Goal: Find specific page/section: Find specific page/section

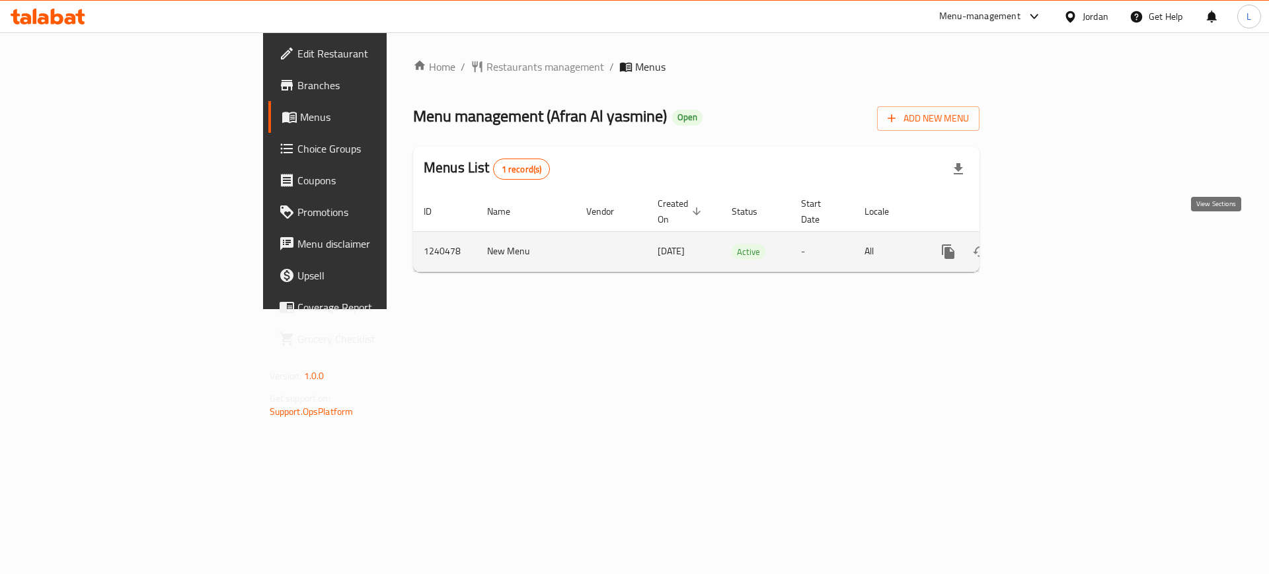
click at [1051, 244] on icon "enhanced table" at bounding box center [1044, 252] width 16 height 16
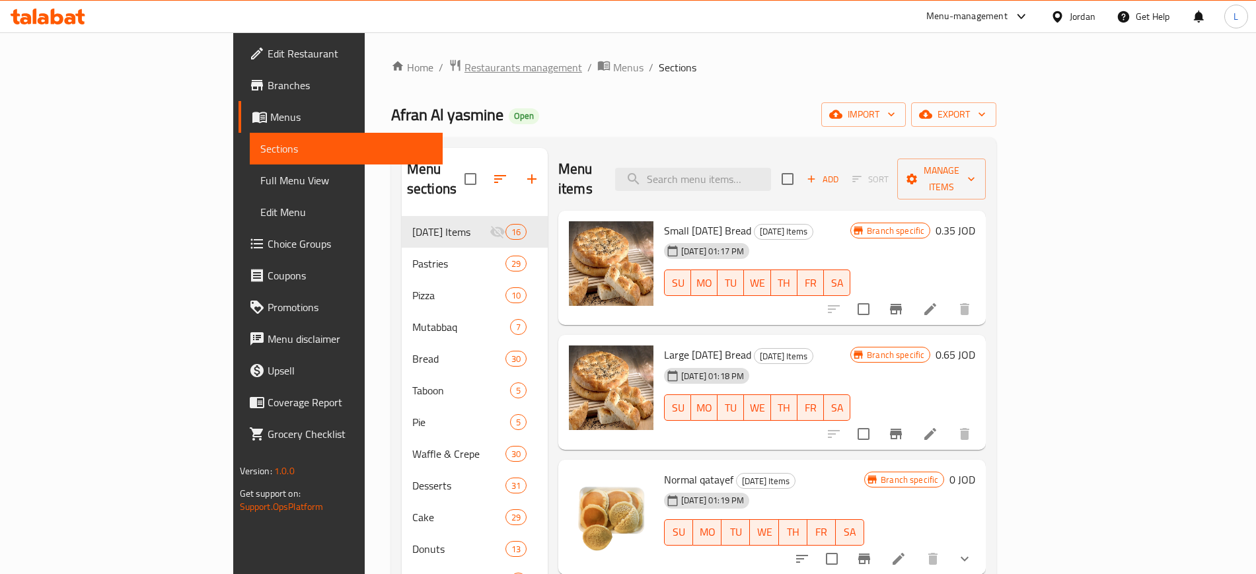
click at [465, 59] on span "Restaurants management" at bounding box center [524, 67] width 118 height 16
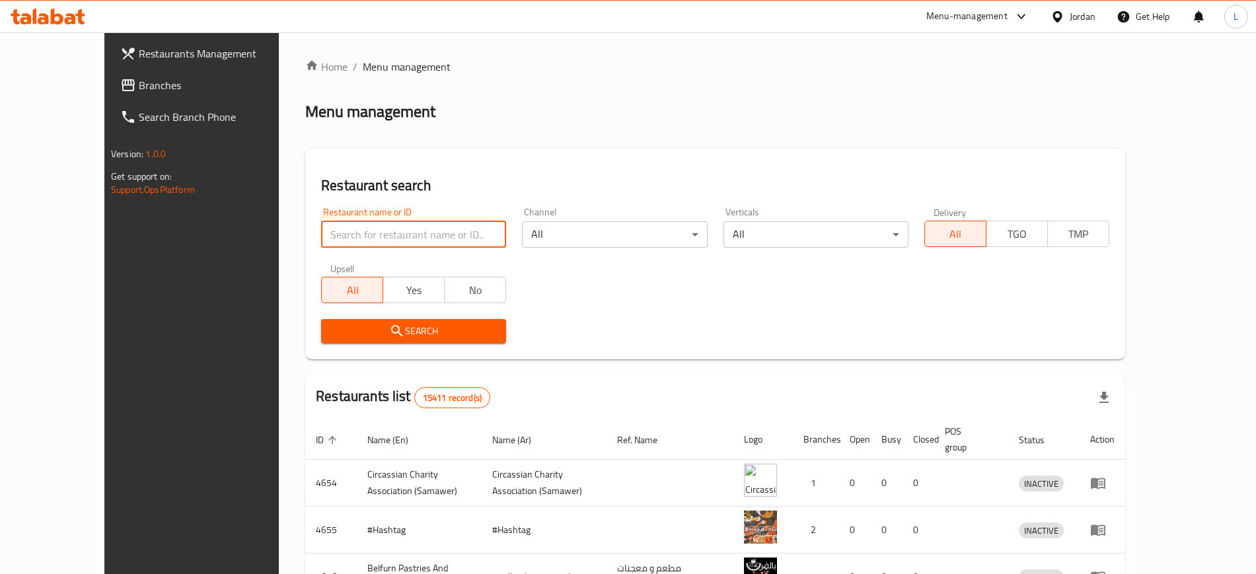
click at [368, 237] on input "search" at bounding box center [413, 234] width 185 height 26
type input "cashmere"
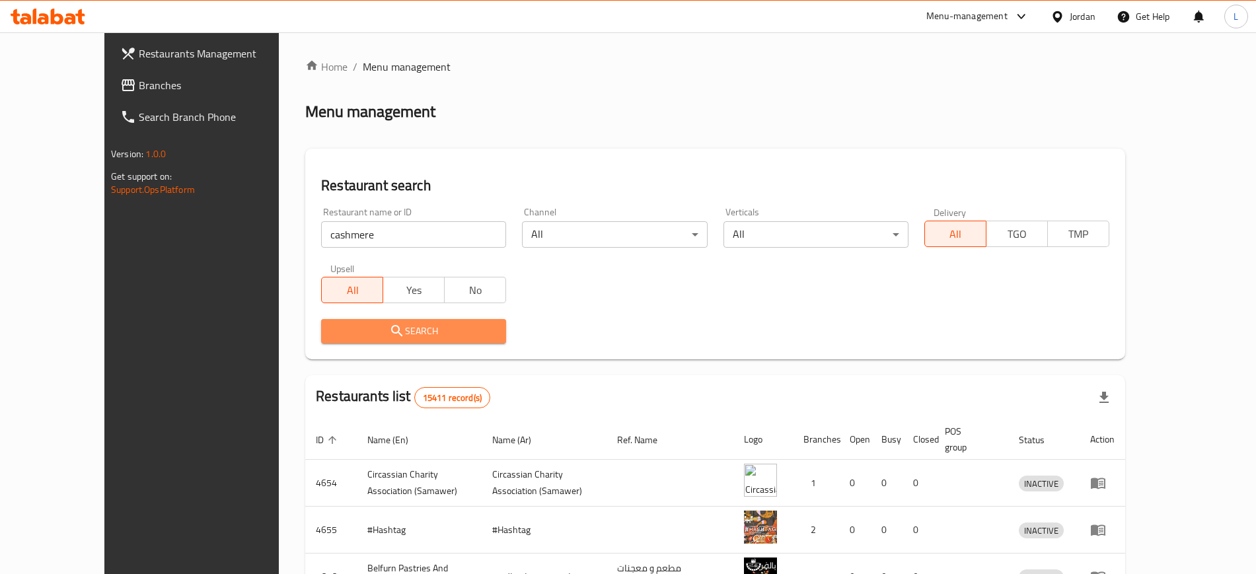
click at [367, 330] on span "Search" at bounding box center [414, 331] width 164 height 17
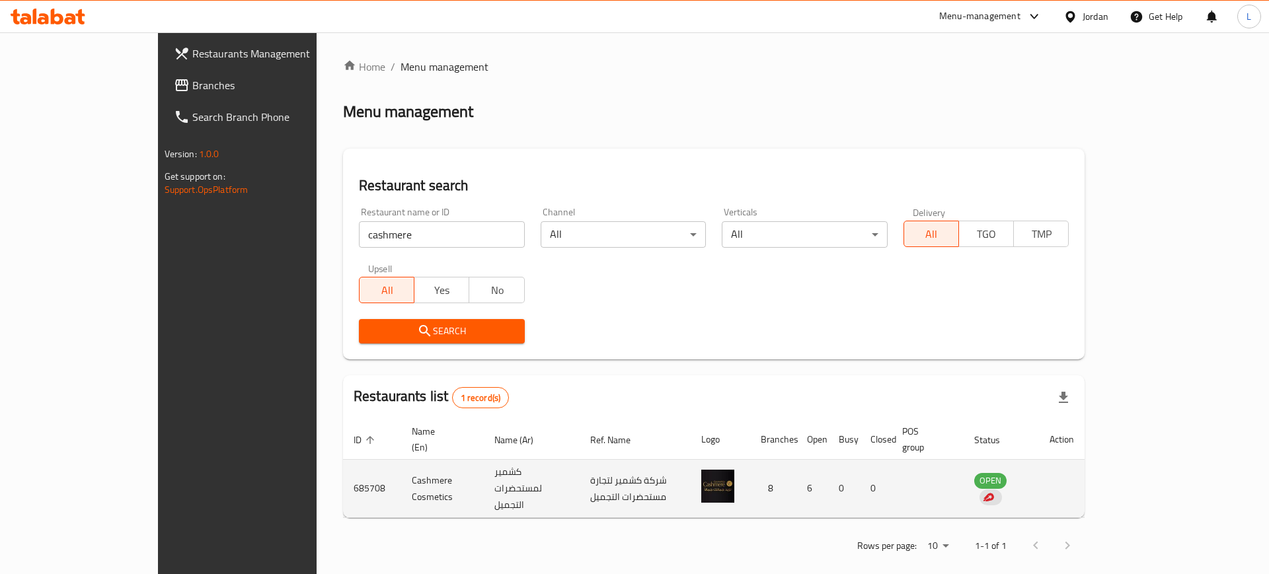
click at [343, 463] on td "685708" at bounding box center [372, 489] width 58 height 58
copy td "685708"
click at [401, 467] on td "Cashmere Cosmetics" at bounding box center [442, 489] width 83 height 58
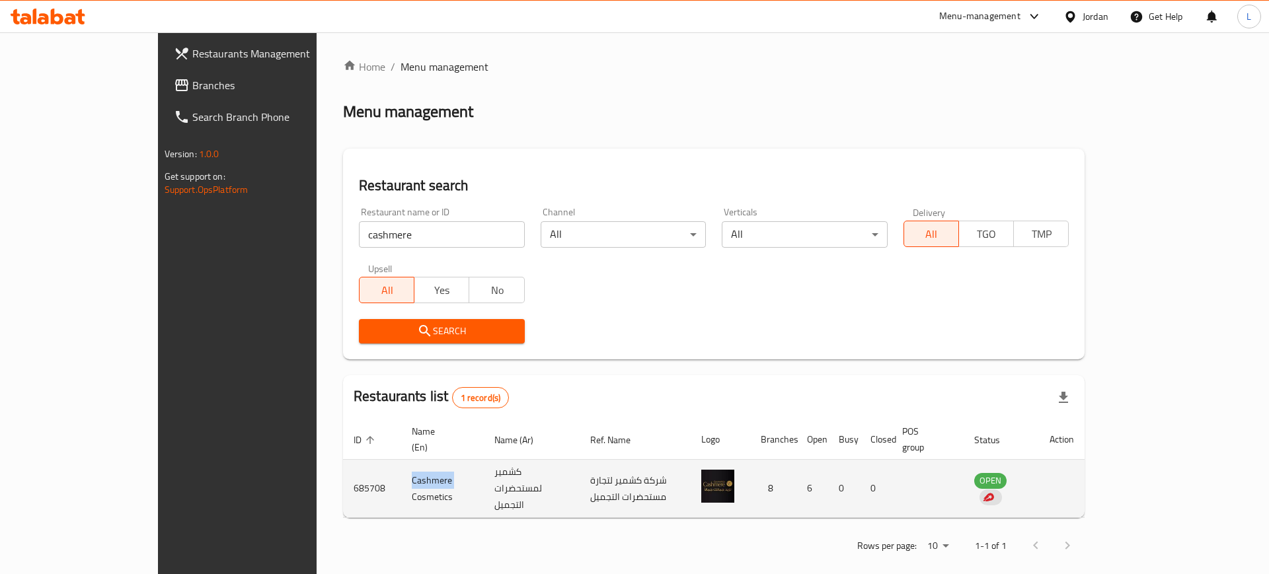
click at [401, 474] on td "Cashmere Cosmetics" at bounding box center [442, 489] width 83 height 58
click at [401, 471] on td "Cashmere Cosmetics" at bounding box center [442, 489] width 83 height 58
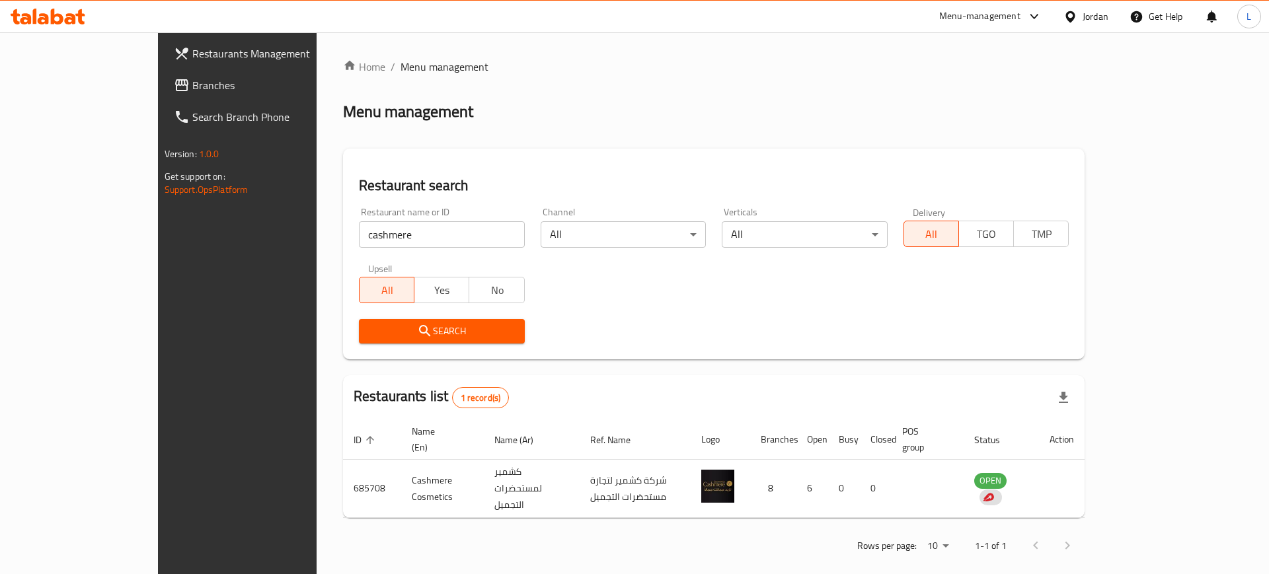
click at [977, 10] on div "Menu-management" at bounding box center [979, 17] width 81 height 16
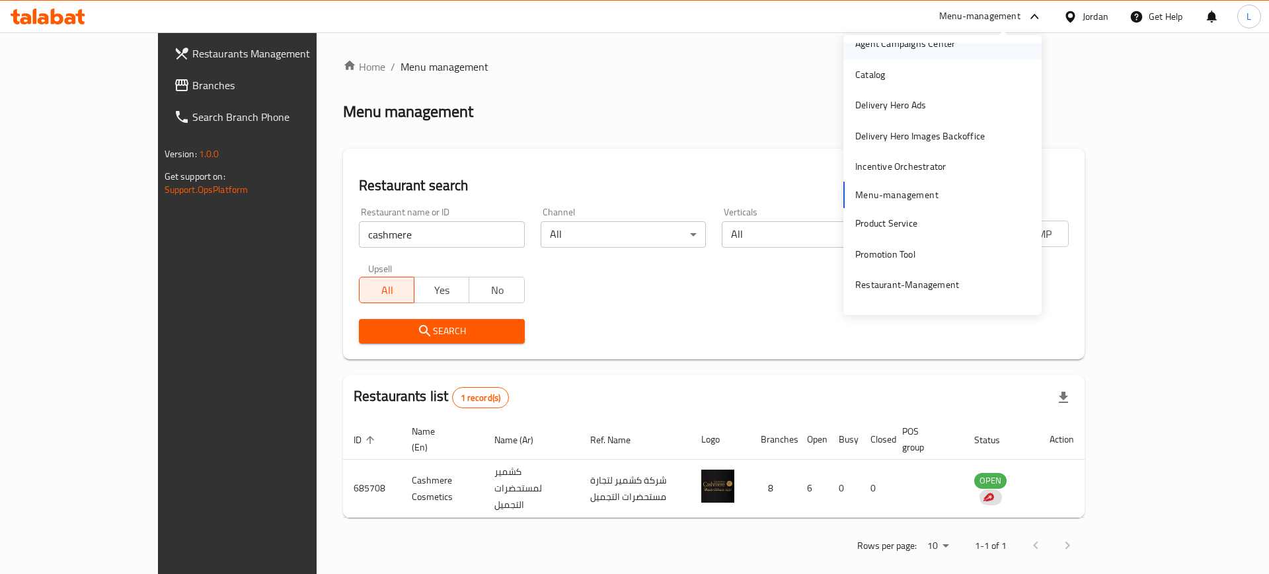
scroll to position [69, 0]
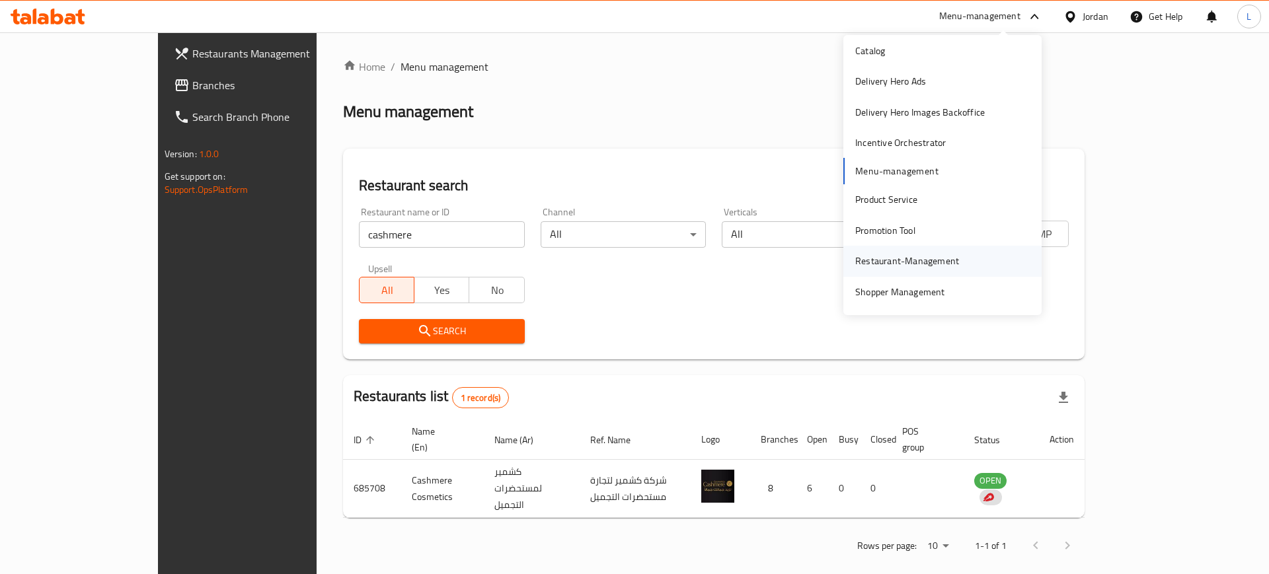
click at [919, 251] on div "Restaurant-Management" at bounding box center [907, 261] width 125 height 30
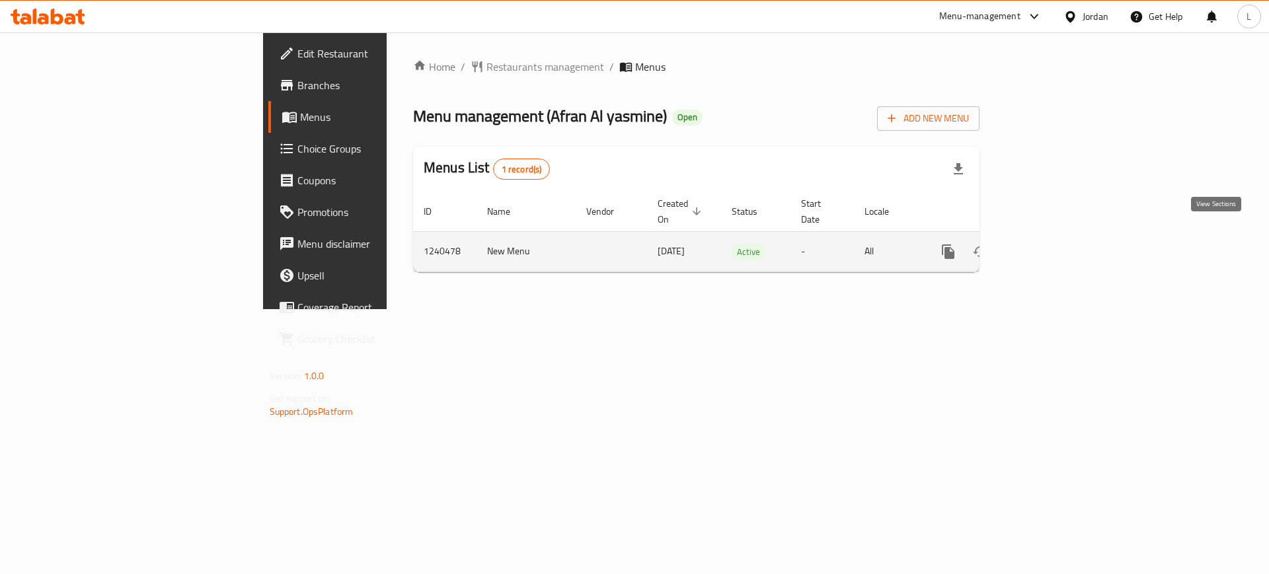
click at [1049, 246] on icon "enhanced table" at bounding box center [1044, 252] width 12 height 12
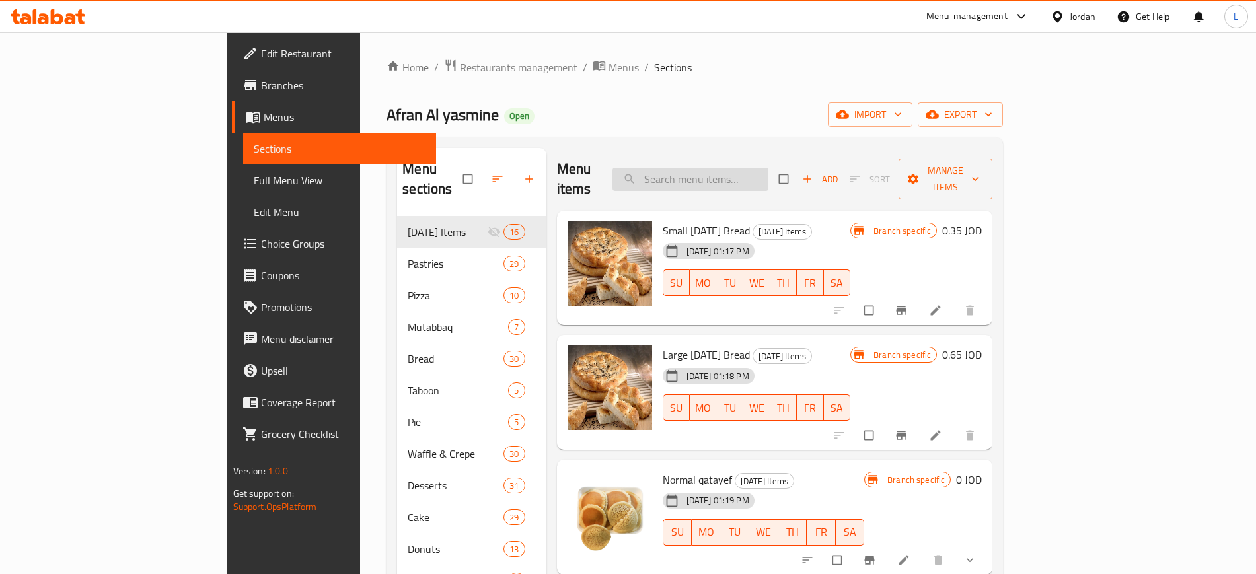
click at [754, 168] on input "search" at bounding box center [691, 179] width 156 height 23
